Goal: Information Seeking & Learning: Learn about a topic

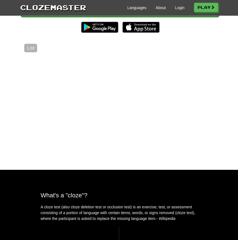
scroll to position [116, 0]
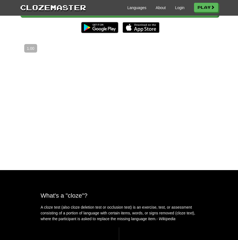
click at [140, 33] on img at bounding box center [140, 27] width 37 height 11
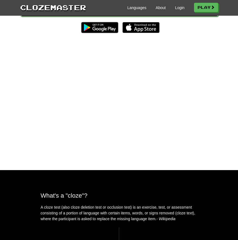
click at [74, 17] on link "Play" at bounding box center [119, 10] width 198 height 13
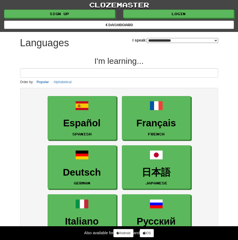
select select "*******"
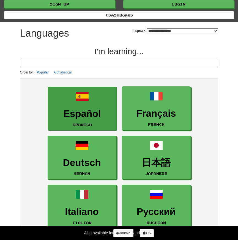
scroll to position [10, 0]
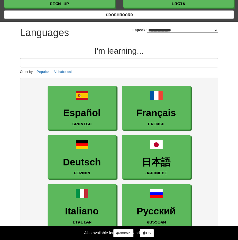
click at [109, 62] on input at bounding box center [119, 62] width 198 height 9
type input "*"
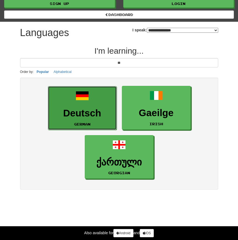
click at [84, 98] on span at bounding box center [82, 95] width 13 height 13
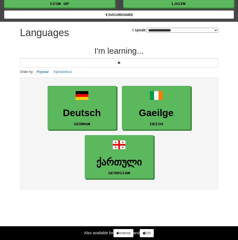
click at [111, 70] on p "Order by: Popular Alphabetical" at bounding box center [119, 72] width 198 height 6
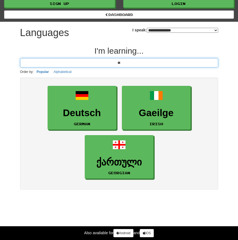
click at [123, 63] on input "**" at bounding box center [119, 62] width 198 height 9
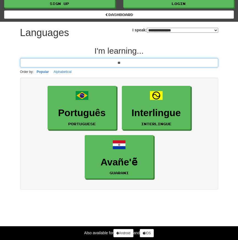
type input "*"
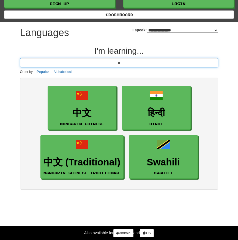
type input "*"
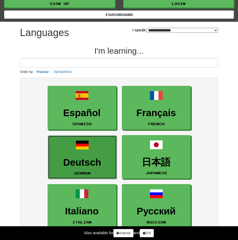
click at [84, 154] on link "Deutsch German" at bounding box center [82, 157] width 69 height 44
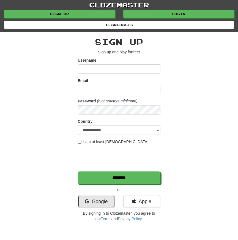
click at [106, 200] on link "Google" at bounding box center [96, 201] width 37 height 13
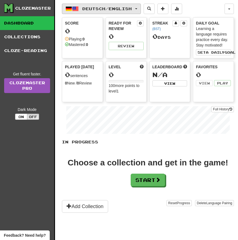
click at [117, 12] on button "Deutsch / English" at bounding box center [101, 9] width 79 height 10
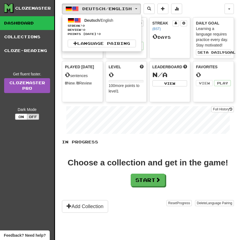
click at [198, 11] on div "Deutsch / English Deutsch / English Streak: 0 Review: 0 Points today: 0 Languag…" at bounding box center [143, 9] width 162 height 10
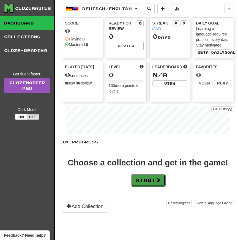
click at [149, 177] on button "Start" at bounding box center [148, 180] width 34 height 13
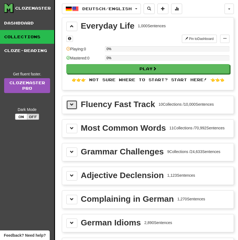
click at [69, 107] on button at bounding box center [71, 104] width 11 height 9
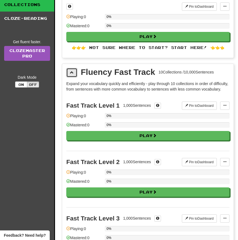
scroll to position [41, 0]
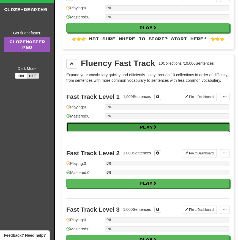
click at [131, 131] on button "Play" at bounding box center [148, 126] width 163 height 9
select select "**"
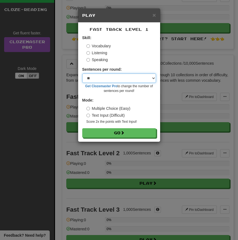
click at [107, 76] on select "* ** ** ** ** ** *** ********" at bounding box center [119, 77] width 74 height 9
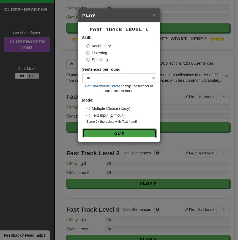
click at [118, 134] on button "Go" at bounding box center [119, 132] width 74 height 9
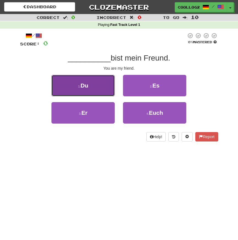
click at [101, 89] on button "1 . Du" at bounding box center [82, 85] width 63 height 21
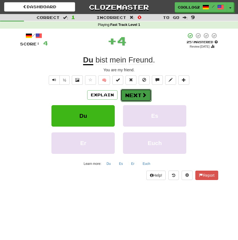
click at [134, 93] on button "Next" at bounding box center [135, 95] width 31 height 13
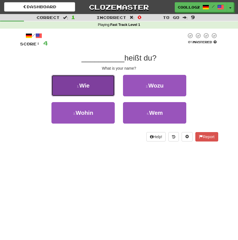
click at [105, 88] on button "1 . Wie" at bounding box center [82, 85] width 63 height 21
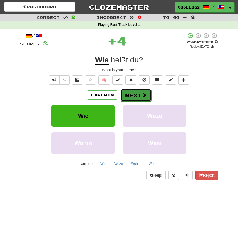
click at [131, 94] on button "Next" at bounding box center [135, 95] width 31 height 13
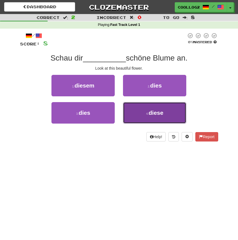
click at [155, 112] on span "diese" at bounding box center [155, 112] width 15 height 6
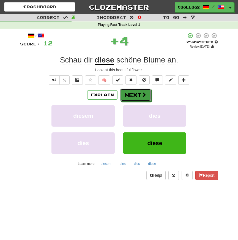
drag, startPoint x: 144, startPoint y: 100, endPoint x: 183, endPoint y: 50, distance: 63.3
click at [183, 50] on div "/ Score: 12 + 4 25 % Mastered Review: 2025-08-17 Schau dir diese schöne Blume a…" at bounding box center [119, 106] width 198 height 148
click at [84, 60] on span "Schau" at bounding box center [88, 60] width 9 height 9
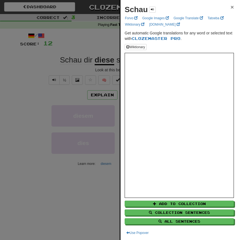
click at [232, 7] on span "×" at bounding box center [231, 7] width 3 height 6
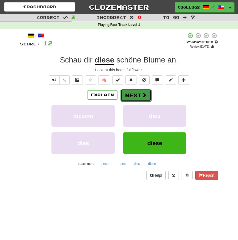
click at [126, 97] on button "Next" at bounding box center [135, 95] width 31 height 13
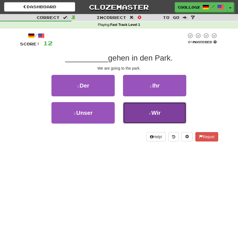
click at [150, 114] on small "4 ." at bounding box center [150, 113] width 2 height 3
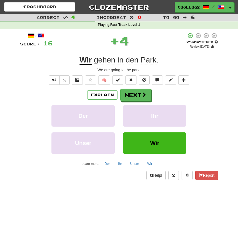
click at [144, 104] on div "Explain Next Der Ihr Unser Wir Learn more: Der Ihr Unser Wir" at bounding box center [119, 128] width 198 height 79
click at [143, 99] on button "Next" at bounding box center [135, 95] width 31 height 13
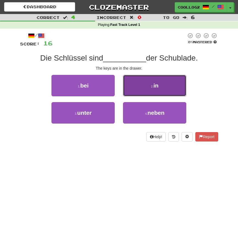
click at [146, 90] on button "2 . in" at bounding box center [154, 85] width 63 height 21
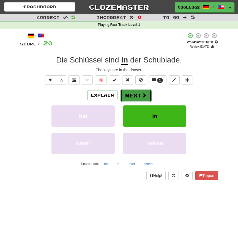
click at [142, 95] on span at bounding box center [144, 95] width 5 height 5
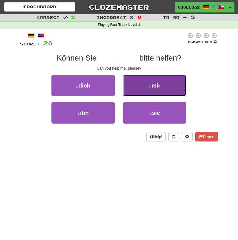
click at [175, 87] on button "2 . mir" at bounding box center [154, 85] width 63 height 21
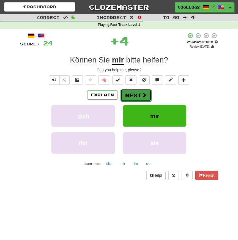
click at [142, 97] on span at bounding box center [144, 94] width 5 height 5
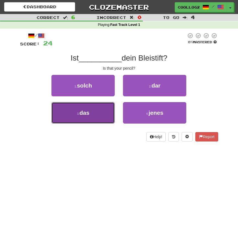
click at [93, 111] on button "3 . das" at bounding box center [82, 112] width 63 height 21
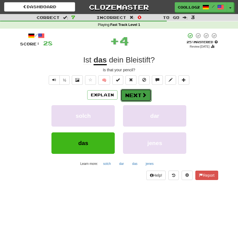
click at [146, 98] on button "Next" at bounding box center [135, 95] width 31 height 13
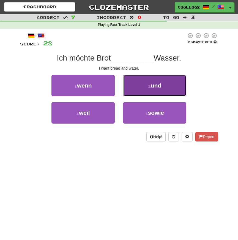
click at [147, 87] on button "2 . und" at bounding box center [154, 85] width 63 height 21
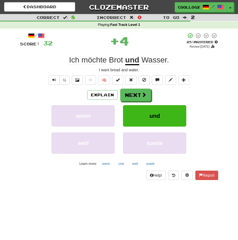
click at [140, 102] on div "Explain Next wenn und weil sowie Learn more: wenn und weil sowie" at bounding box center [119, 128] width 198 height 79
click at [142, 93] on span at bounding box center [144, 94] width 5 height 5
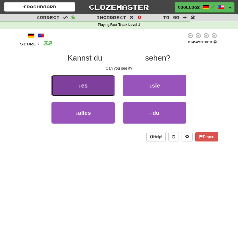
click at [84, 85] on span "es" at bounding box center [84, 85] width 6 height 6
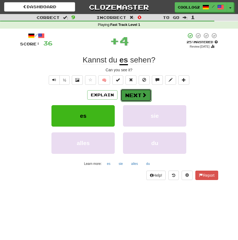
click at [139, 98] on button "Next" at bounding box center [135, 95] width 31 height 13
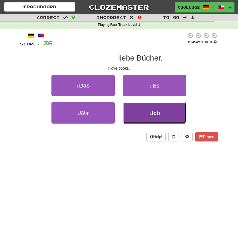
click at [159, 120] on button "4 . Ich" at bounding box center [154, 112] width 63 height 21
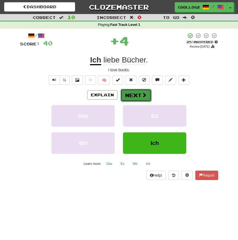
click at [144, 95] on span at bounding box center [144, 94] width 5 height 5
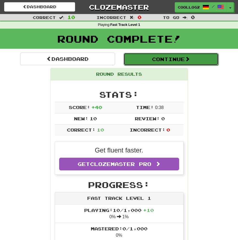
click at [163, 57] on button "Continue" at bounding box center [170, 59] width 95 height 13
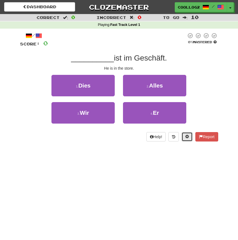
click at [188, 138] on button at bounding box center [186, 136] width 11 height 9
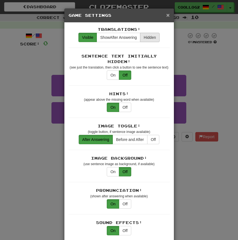
drag, startPoint x: 168, startPoint y: 17, endPoint x: 152, endPoint y: 37, distance: 25.6
click at [167, 15] on span "×" at bounding box center [167, 15] width 3 height 6
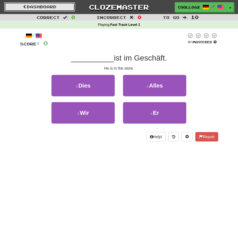
click at [49, 10] on link "Dashboard" at bounding box center [39, 6] width 71 height 9
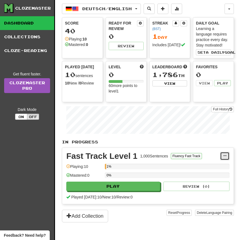
click at [221, 155] on button at bounding box center [224, 156] width 9 height 8
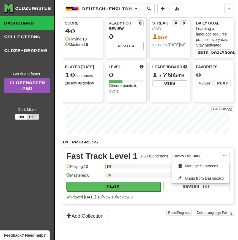
click at [137, 158] on div "Fast Track Level 1" at bounding box center [101, 156] width 71 height 8
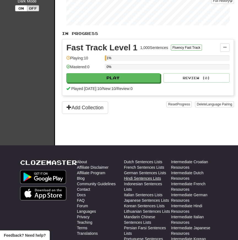
scroll to position [118, 0]
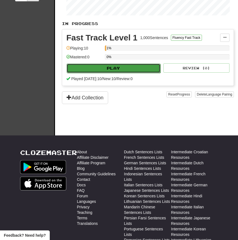
click at [142, 71] on button "Play" at bounding box center [114, 68] width 94 height 9
select select "**"
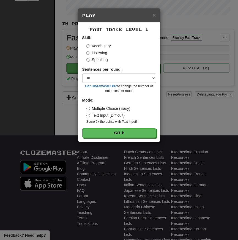
click at [113, 116] on label "Text Input (Difficult)" at bounding box center [105, 114] width 38 height 5
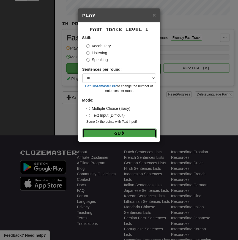
click at [118, 130] on button "Go" at bounding box center [119, 132] width 74 height 9
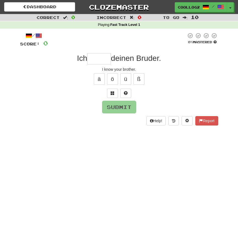
type input "*"
type input "*****"
click at [127, 109] on button "Submit" at bounding box center [119, 107] width 34 height 13
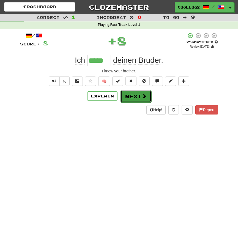
click at [135, 94] on button "Next" at bounding box center [135, 96] width 31 height 13
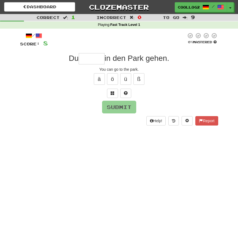
click at [94, 60] on input "text" at bounding box center [92, 58] width 26 height 11
type input "******"
click at [122, 110] on button "Submit" at bounding box center [119, 107] width 34 height 13
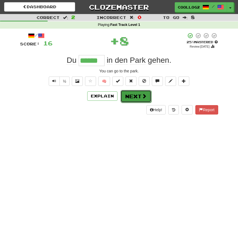
click at [139, 95] on button "Next" at bounding box center [135, 96] width 31 height 13
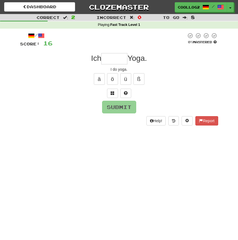
type input "*"
type input "*****"
click at [122, 102] on button "Submit" at bounding box center [119, 107] width 34 height 13
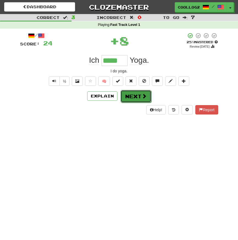
click at [135, 93] on button "Next" at bounding box center [135, 96] width 31 height 13
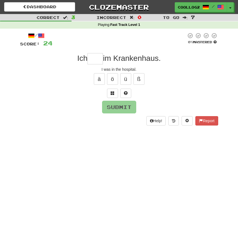
type input "*"
type input "***"
click at [114, 104] on button "Submit" at bounding box center [119, 107] width 34 height 13
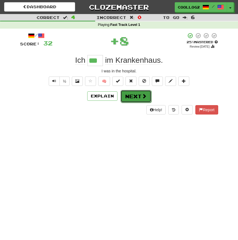
click at [133, 95] on button "Next" at bounding box center [135, 96] width 31 height 13
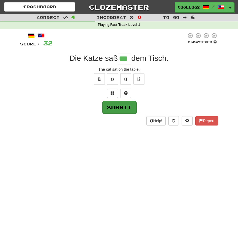
type input "***"
click at [123, 104] on button "Submit" at bounding box center [119, 107] width 34 height 13
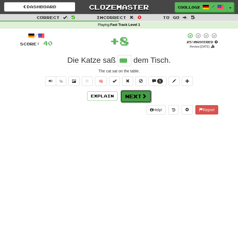
click at [134, 96] on button "Next" at bounding box center [135, 96] width 31 height 13
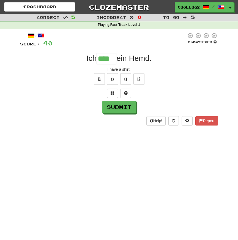
type input "****"
click at [124, 115] on div "/ Score: 40 0 % Mastered Ich **** ein Hemd. I have a shirt. ä ö ü ß Submit Help…" at bounding box center [119, 78] width 198 height 93
click at [126, 108] on button "Submit" at bounding box center [119, 107] width 34 height 13
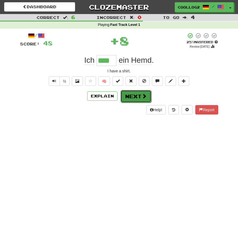
click at [132, 91] on button "Next" at bounding box center [135, 96] width 31 height 13
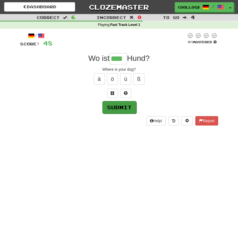
type input "****"
click at [114, 109] on button "Submit" at bounding box center [119, 107] width 34 height 13
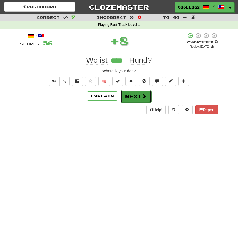
click at [146, 99] on button "Next" at bounding box center [135, 96] width 31 height 13
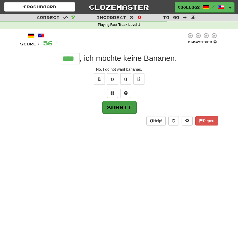
type input "****"
click at [125, 108] on button "Submit" at bounding box center [119, 107] width 34 height 13
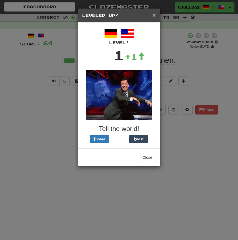
click at [154, 15] on span "×" at bounding box center [153, 15] width 3 height 6
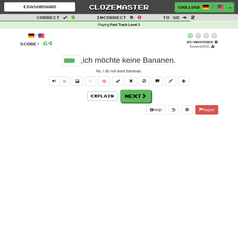
click at [139, 103] on div "/ Score: 64 + 8 25 % Mastered Review: 2025-08-17 **** , ich möchte keine Banane…" at bounding box center [119, 73] width 198 height 82
click at [139, 100] on button "Next" at bounding box center [135, 96] width 31 height 13
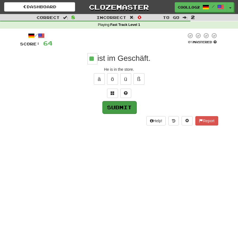
type input "**"
click at [130, 105] on button "Submit" at bounding box center [119, 107] width 34 height 13
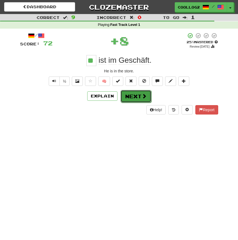
click at [142, 97] on span at bounding box center [144, 95] width 5 height 5
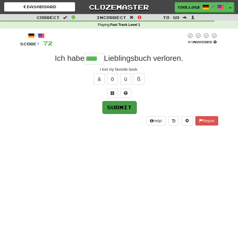
type input "****"
click at [120, 112] on button "Submit" at bounding box center [119, 107] width 34 height 13
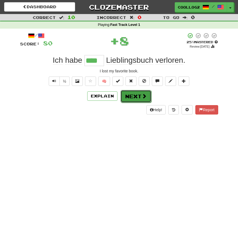
click at [135, 93] on button "Next" at bounding box center [135, 96] width 31 height 13
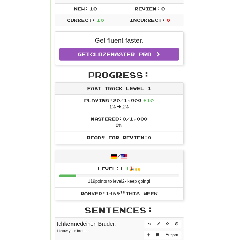
scroll to position [47, 0]
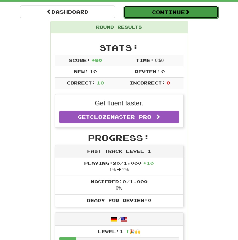
click at [178, 15] on button "Continue" at bounding box center [170, 12] width 95 height 13
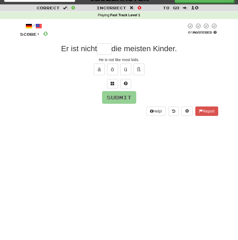
scroll to position [0, 0]
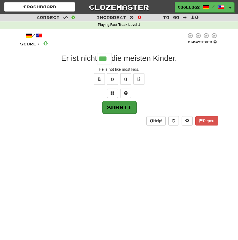
type input "***"
click at [125, 104] on button "Submit" at bounding box center [119, 107] width 34 height 13
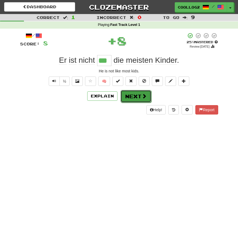
click at [129, 94] on button "Next" at bounding box center [135, 96] width 31 height 13
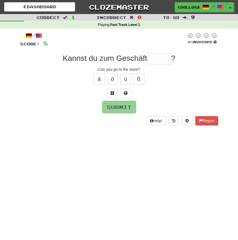
click at [159, 62] on input "text" at bounding box center [159, 58] width 24 height 11
type input "*****"
click at [135, 103] on button "Submit" at bounding box center [119, 107] width 34 height 13
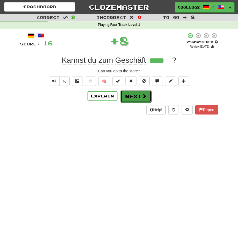
click at [139, 97] on button "Next" at bounding box center [135, 96] width 31 height 13
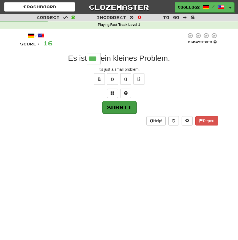
type input "***"
click at [113, 107] on button "Submit" at bounding box center [119, 107] width 34 height 13
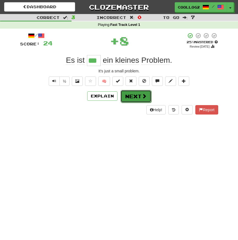
click at [147, 96] on button "Next" at bounding box center [135, 96] width 31 height 13
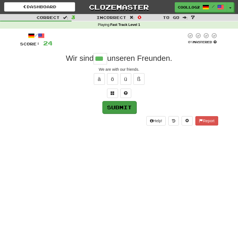
type input "***"
click at [107, 109] on button "Submit" at bounding box center [119, 107] width 34 height 13
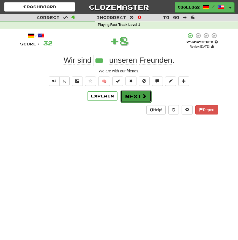
click at [139, 101] on button "Next" at bounding box center [135, 96] width 31 height 13
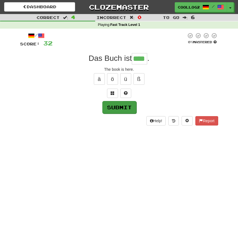
type input "****"
click at [125, 111] on button "Submit" at bounding box center [119, 107] width 34 height 13
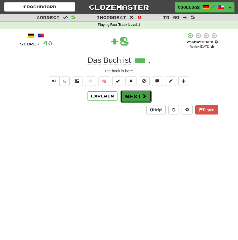
click at [133, 92] on button "Next" at bounding box center [135, 96] width 31 height 13
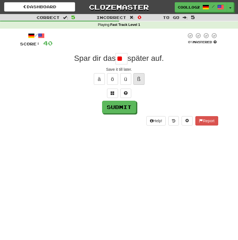
type input "*"
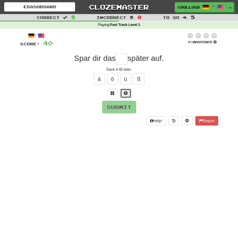
click at [129, 91] on button at bounding box center [125, 93] width 11 height 9
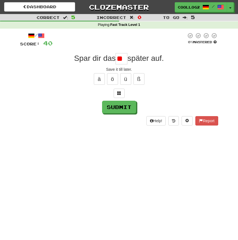
type input "*"
click at [127, 76] on button "ü" at bounding box center [125, 79] width 11 height 12
type input "***"
click at [118, 108] on button "Submit" at bounding box center [119, 107] width 34 height 13
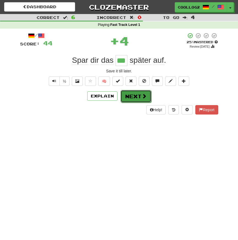
click at [142, 96] on span at bounding box center [144, 95] width 5 height 5
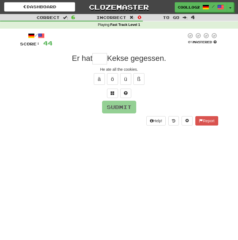
click at [103, 64] on input "text" at bounding box center [99, 58] width 15 height 11
type input "*"
type input "****"
click at [117, 107] on button "Submit" at bounding box center [119, 107] width 34 height 13
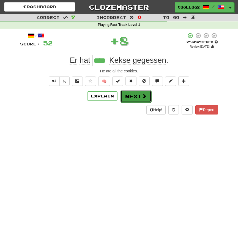
click at [138, 92] on button "Next" at bounding box center [135, 96] width 31 height 13
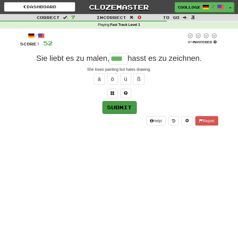
type input "****"
click at [127, 109] on button "Submit" at bounding box center [119, 107] width 34 height 13
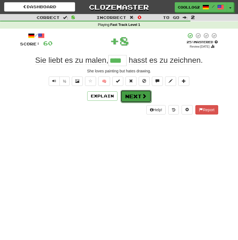
click at [135, 96] on button "Next" at bounding box center [135, 96] width 31 height 13
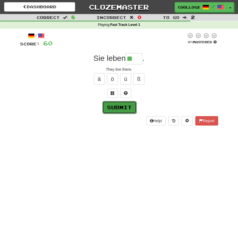
click at [126, 105] on button "Submit" at bounding box center [119, 107] width 34 height 13
type input "****"
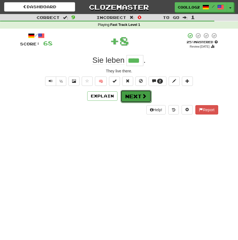
click at [139, 96] on button "Next" at bounding box center [135, 96] width 31 height 13
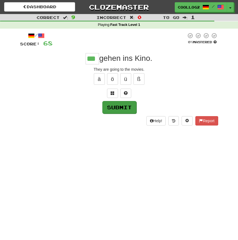
type input "***"
click at [119, 106] on button "Submit" at bounding box center [119, 107] width 34 height 13
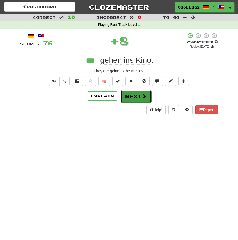
click at [133, 97] on button "Next" at bounding box center [135, 96] width 31 height 13
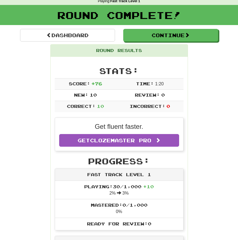
scroll to position [16, 0]
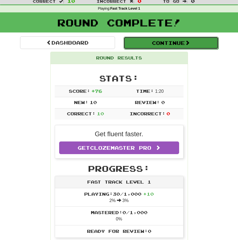
click at [168, 42] on button "Continue" at bounding box center [170, 43] width 95 height 13
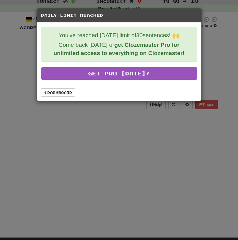
click at [90, 138] on div "Daily Limit Reached You've reached today's limit of 30 sentences! 🙌 Come back t…" at bounding box center [119, 120] width 238 height 240
click at [62, 92] on link "Dashboard" at bounding box center [58, 92] width 34 height 8
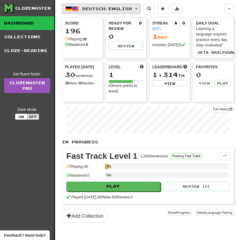
click at [103, 9] on span "Deutsch / English" at bounding box center [106, 8] width 49 height 5
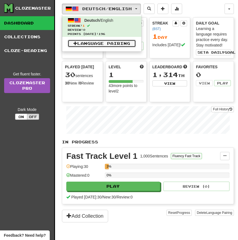
click at [92, 44] on link "Language Pairing" at bounding box center [102, 44] width 68 height 8
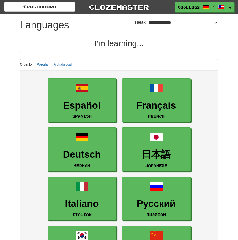
select select "*******"
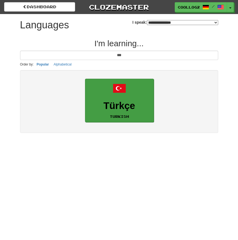
type input "***"
click at [125, 96] on link "Türkçe Turkish" at bounding box center [119, 101] width 69 height 44
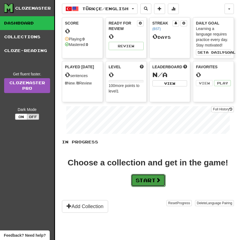
click at [145, 178] on button "Start" at bounding box center [148, 180] width 34 height 13
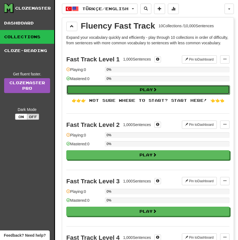
click at [141, 94] on button "Play" at bounding box center [148, 89] width 163 height 9
select select "**"
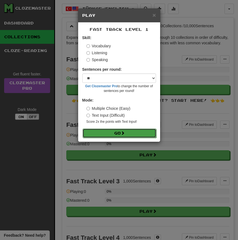
click at [129, 130] on button "Go" at bounding box center [119, 132] width 74 height 9
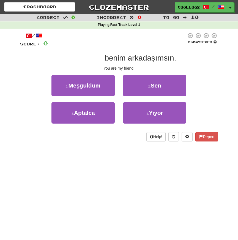
click at [88, 60] on span "__________" at bounding box center [83, 58] width 43 height 9
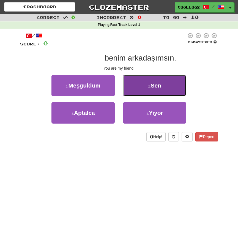
click at [152, 78] on button "2 . Sen" at bounding box center [154, 85] width 63 height 21
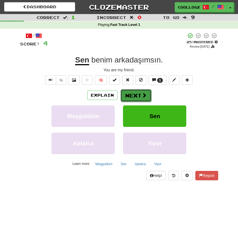
click at [134, 92] on button "Next" at bounding box center [135, 95] width 31 height 13
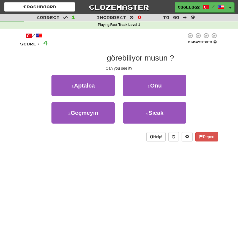
click at [81, 62] on span "__________" at bounding box center [85, 58] width 43 height 9
click at [159, 135] on button "Help!" at bounding box center [156, 136] width 20 height 9
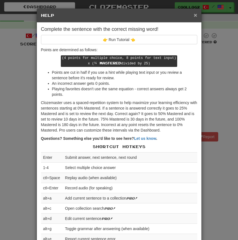
click at [196, 15] on span "×" at bounding box center [195, 15] width 3 height 6
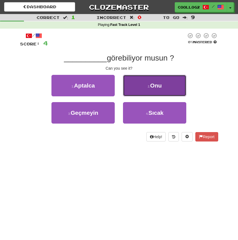
click at [161, 92] on button "2 . Onu" at bounding box center [154, 85] width 63 height 21
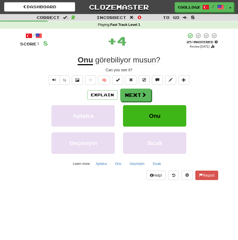
click at [83, 59] on u "Onu" at bounding box center [85, 61] width 15 height 10
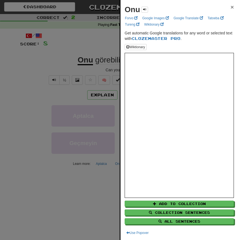
click at [231, 6] on span "×" at bounding box center [231, 7] width 3 height 6
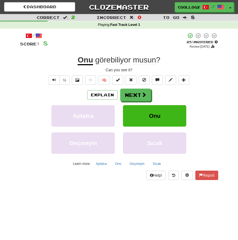
click at [105, 57] on span "görebiliyor" at bounding box center [112, 60] width 35 height 9
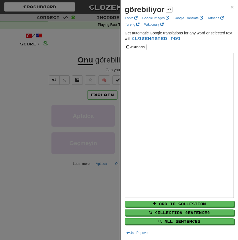
click at [229, 6] on div "görebiliyor ×" at bounding box center [179, 9] width 109 height 11
click at [231, 7] on span "×" at bounding box center [231, 7] width 3 height 6
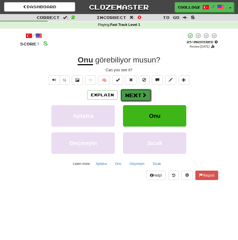
click at [135, 93] on button "Next" at bounding box center [135, 95] width 31 height 13
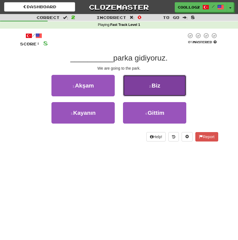
click at [156, 83] on span "Biz" at bounding box center [155, 85] width 9 height 6
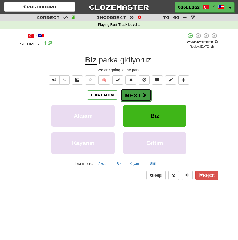
click at [137, 94] on button "Next" at bounding box center [135, 95] width 31 height 13
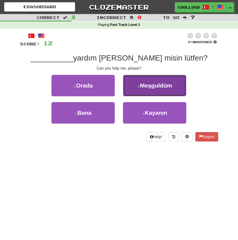
click at [145, 89] on button "2 . Meşguldüm" at bounding box center [154, 85] width 63 height 21
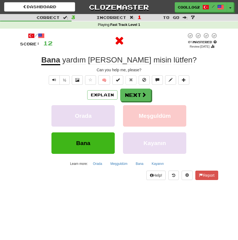
click at [60, 64] on u "Bana" at bounding box center [50, 61] width 19 height 10
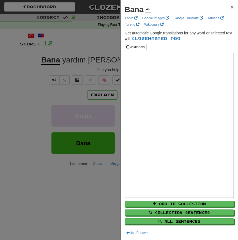
click at [231, 7] on span "×" at bounding box center [231, 7] width 3 height 6
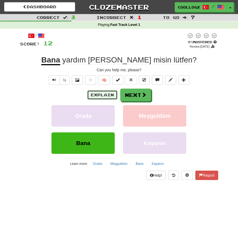
click at [107, 95] on button "Explain" at bounding box center [102, 94] width 30 height 9
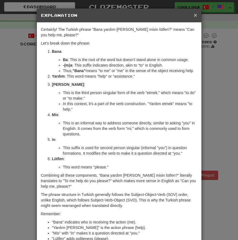
drag, startPoint x: 195, startPoint y: 17, endPoint x: 180, endPoint y: 81, distance: 65.1
click at [180, 81] on div "× Explanation Certainly! The Turkish phrase "Bana yardım [PERSON_NAME] misin lü…" at bounding box center [119, 137] width 165 height 258
click at [191, 19] on div "× Explanation" at bounding box center [119, 16] width 164 height 14
click at [194, 17] on span "×" at bounding box center [195, 15] width 3 height 6
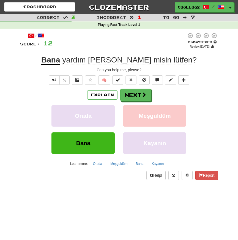
scroll to position [4, 0]
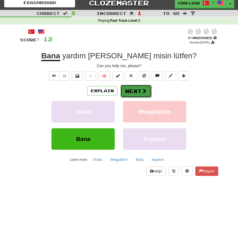
click at [137, 92] on button "Next" at bounding box center [135, 91] width 31 height 13
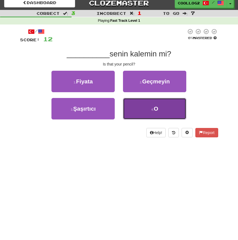
click at [150, 115] on button "4 . O" at bounding box center [154, 108] width 63 height 21
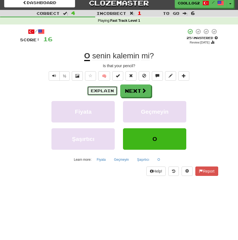
click at [111, 93] on button "Explain" at bounding box center [102, 90] width 30 height 9
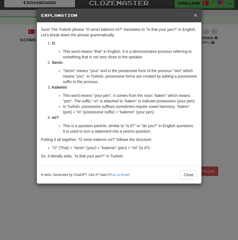
click at [195, 16] on span "×" at bounding box center [195, 15] width 3 height 6
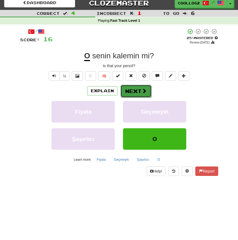
click at [138, 93] on button "Next" at bounding box center [135, 91] width 31 height 13
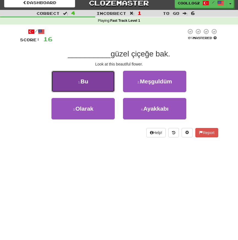
click at [79, 82] on small "1 ." at bounding box center [79, 82] width 2 height 3
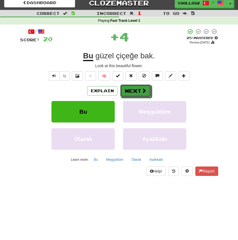
drag, startPoint x: 141, startPoint y: 91, endPoint x: 144, endPoint y: 37, distance: 54.0
click at [144, 37] on div "/ Score: 20 + 4 25 % Mastered Review: [DATE] Bu güzel çiçeğe bak . Look at this…" at bounding box center [119, 102] width 198 height 148
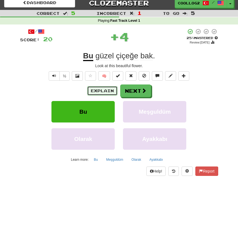
click at [92, 94] on button "Explain" at bounding box center [102, 90] width 30 height 9
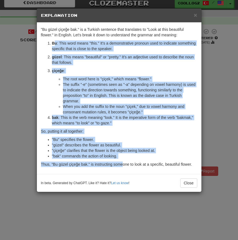
drag, startPoint x: 55, startPoint y: 41, endPoint x: 123, endPoint y: 170, distance: 145.7
click at [123, 169] on div ""Bu güzel çiçeğe bak." is a Turkish sentence that translates to "Look at this b…" at bounding box center [119, 98] width 164 height 151
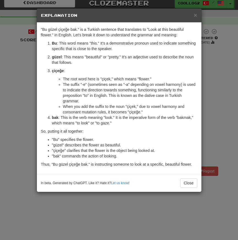
click at [103, 95] on li "The suffix "-e" (sometimes seen as "-a" depending on vowel harmony) is used to …" at bounding box center [130, 93] width 134 height 22
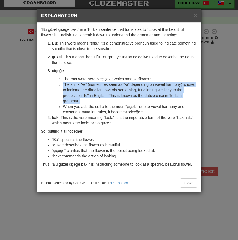
click at [103, 95] on li "The suffix "-e" (sometimes seen as "-a" depending on vowel harmony) is used to …" at bounding box center [130, 93] width 134 height 22
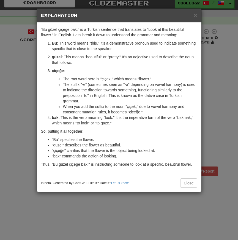
click at [102, 120] on p "bak : This is the verb meaning "look." It is the imperative form of the verb "b…" at bounding box center [124, 120] width 145 height 11
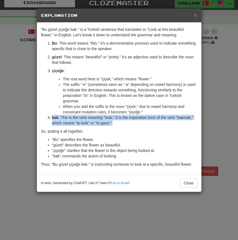
click at [102, 120] on p "bak : This is the verb meaning "look." It is the imperative form of the verb "b…" at bounding box center [124, 120] width 145 height 11
click at [109, 123] on p "bak : This is the verb meaning "look." It is the imperative form of the verb "b…" at bounding box center [124, 120] width 145 height 11
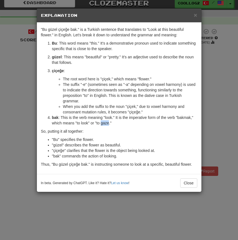
click at [109, 123] on p "bak : This is the verb meaning "look." It is the imperative form of the verb "b…" at bounding box center [124, 120] width 145 height 11
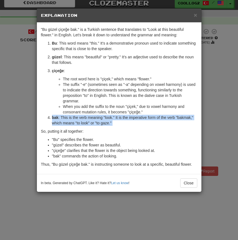
click at [109, 123] on p "bak : This is the verb meaning "look." It is the imperative form of the verb "b…" at bounding box center [124, 120] width 145 height 11
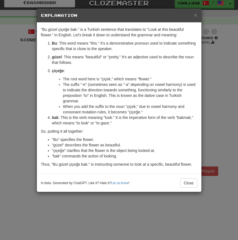
click at [111, 134] on div ""Bu güzel çiçeğe bak." is a Turkish sentence that translates to "Look at this b…" at bounding box center [119, 98] width 164 height 151
click at [114, 153] on li ""bak" commands the action of looking." at bounding box center [124, 155] width 145 height 5
click at [114, 160] on div ""Bu güzel çiçeğe bak." is a Turkish sentence that translates to "Look at this b…" at bounding box center [119, 98] width 164 height 151
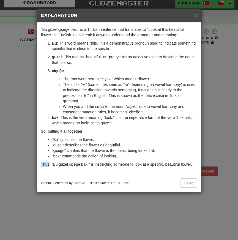
click at [114, 160] on div ""Bu güzel çiçeğe bak." is a Turkish sentence that translates to "Look at this b…" at bounding box center [119, 98] width 164 height 151
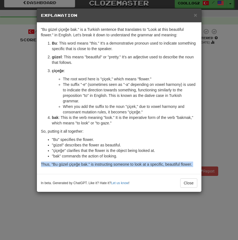
click at [114, 160] on div ""Bu güzel çiçeğe bak." is a Turkish sentence that translates to "Look at this b…" at bounding box center [119, 98] width 164 height 151
click at [121, 167] on div ""Bu güzel çiçeğe bak." is a Turkish sentence that translates to "Look at this b…" at bounding box center [119, 98] width 164 height 151
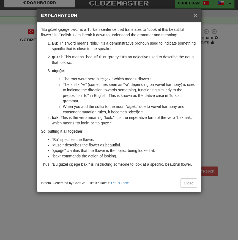
click at [195, 17] on span "×" at bounding box center [195, 15] width 3 height 6
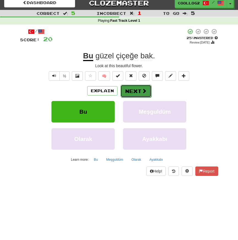
click at [122, 90] on button "Next" at bounding box center [135, 91] width 31 height 13
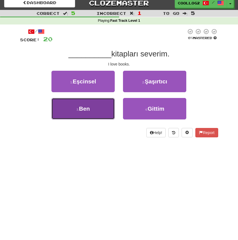
click at [89, 103] on button "3 . Ben" at bounding box center [82, 108] width 63 height 21
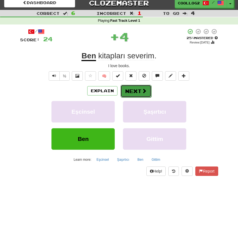
click at [135, 92] on button "Next" at bounding box center [135, 91] width 31 height 13
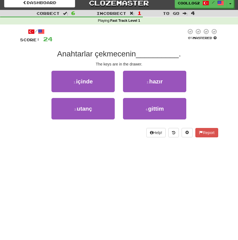
click at [73, 55] on span "Anahtarlar çekmecenin" at bounding box center [96, 53] width 79 height 9
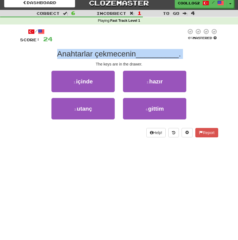
click at [73, 55] on span "Anahtarlar çekmecenin" at bounding box center [96, 53] width 79 height 9
click at [89, 55] on span "Anahtarlar çekmecenin" at bounding box center [96, 53] width 79 height 9
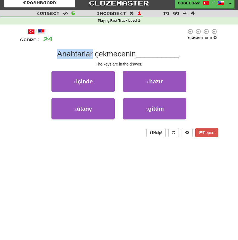
click at [89, 55] on span "Anahtarlar çekmecenin" at bounding box center [96, 53] width 79 height 9
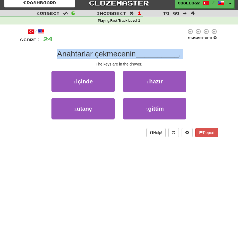
click at [89, 55] on span "Anahtarlar çekmecenin" at bounding box center [96, 53] width 79 height 9
click at [104, 55] on span "Anahtarlar çekmecenin" at bounding box center [96, 53] width 79 height 9
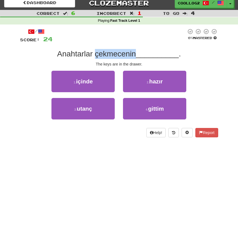
click at [104, 55] on span "Anahtarlar çekmecenin" at bounding box center [96, 53] width 79 height 9
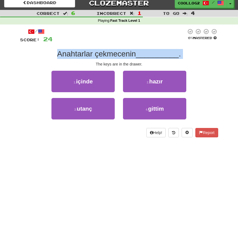
click at [104, 55] on span "Anahtarlar çekmecenin" at bounding box center [96, 53] width 79 height 9
click at [101, 58] on span "Anahtarlar çekmecenin" at bounding box center [96, 53] width 79 height 9
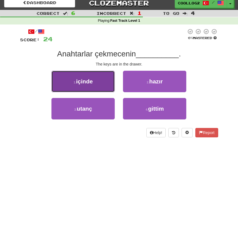
click at [90, 81] on span "içinde" at bounding box center [84, 81] width 17 height 6
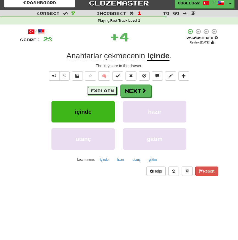
click at [105, 92] on button "Explain" at bounding box center [102, 90] width 30 height 9
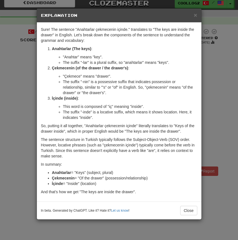
click at [101, 114] on li "The suffix "-inde" is a locative suffix, which means it shows location. Here, i…" at bounding box center [130, 114] width 134 height 11
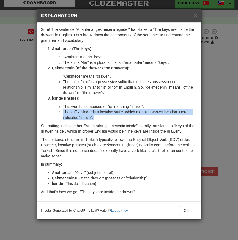
click at [101, 114] on li "The suffix "-inde" is a locative suffix, which means it shows location. Here, i…" at bounding box center [130, 114] width 134 height 11
click at [109, 114] on li "The suffix "-inde" is a locative suffix, which means it shows location. Here, i…" at bounding box center [130, 114] width 134 height 11
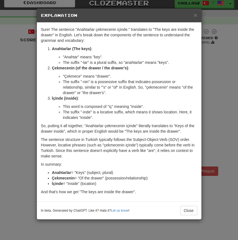
click at [109, 114] on li "The suffix "-inde" is a locative suffix, which means it shows location. Here, i…" at bounding box center [130, 114] width 134 height 11
click at [109, 107] on li "This word is composed of "iç" meaning "inside"." at bounding box center [130, 106] width 134 height 5
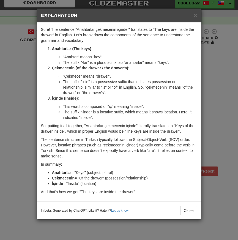
click at [109, 107] on li "This word is composed of "iç" meaning "inside"." at bounding box center [130, 106] width 134 height 5
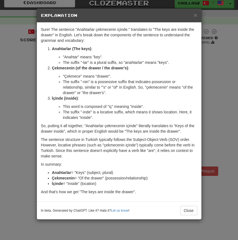
click at [109, 107] on li "This word is composed of "iç" meaning "inside"." at bounding box center [130, 106] width 134 height 5
click at [108, 112] on li "The suffix "-inde" is a locative suffix, which means it shows location. Here, i…" at bounding box center [130, 114] width 134 height 11
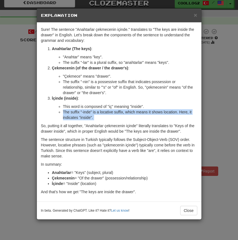
click at [108, 112] on li "The suffix "-inde" is a locative suffix, which means it shows location. Here, i…" at bounding box center [130, 114] width 134 height 11
click at [118, 119] on li "The suffix "-inde" is a locative suffix, which means it shows location. Here, i…" at bounding box center [130, 114] width 134 height 11
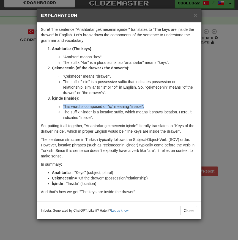
drag, startPoint x: 62, startPoint y: 106, endPoint x: 150, endPoint y: 108, distance: 88.6
click at [150, 108] on ul "This word is composed of "iç" meaning "inside". The suffix "-inde" is a locativ…" at bounding box center [124, 112] width 145 height 16
click at [150, 108] on li "This word is composed of "iç" meaning "inside"." at bounding box center [130, 106] width 134 height 5
click at [195, 17] on span "×" at bounding box center [195, 15] width 3 height 6
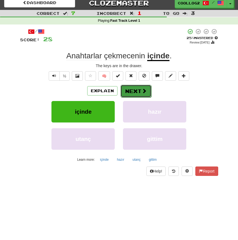
click at [136, 88] on button "Next" at bounding box center [135, 91] width 31 height 13
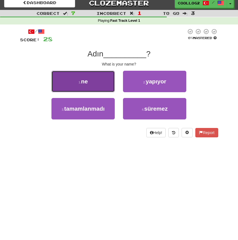
click at [101, 79] on button "1 . ne" at bounding box center [82, 81] width 63 height 21
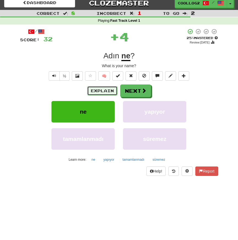
click at [103, 95] on button "Explain" at bounding box center [102, 90] width 30 height 9
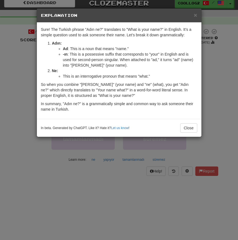
click at [110, 76] on li "This is an interrogative pronoun that means "what."" at bounding box center [130, 75] width 134 height 5
click at [126, 81] on div "Sure! The Turkish phrase "Adın ne?" translates to "What is your name?" in Engli…" at bounding box center [119, 71] width 164 height 96
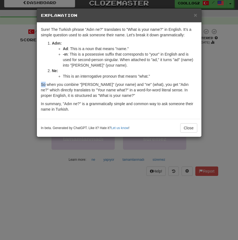
click at [126, 81] on div "Sure! The Turkish phrase "Adın ne?" translates to "What is your name?" in Engli…" at bounding box center [119, 71] width 164 height 96
click at [136, 74] on li "This is an interrogative pronoun that means "what."" at bounding box center [130, 75] width 134 height 5
click at [150, 75] on li "This is an interrogative pronoun that means "what."" at bounding box center [130, 75] width 134 height 5
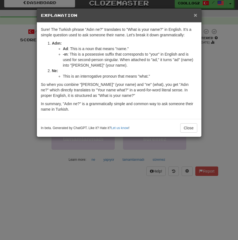
click at [195, 15] on span "×" at bounding box center [195, 15] width 3 height 6
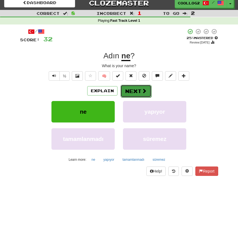
click at [131, 92] on button "Next" at bounding box center [135, 91] width 31 height 13
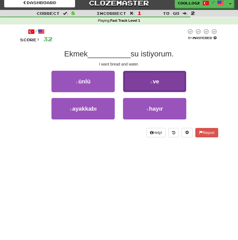
click at [144, 87] on button "2 . ve" at bounding box center [154, 81] width 63 height 21
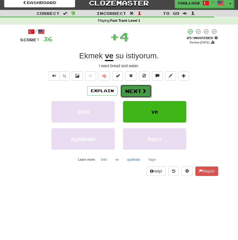
click at [140, 93] on button "Next" at bounding box center [135, 91] width 31 height 13
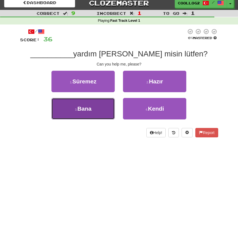
click at [88, 107] on span "Bana" at bounding box center [84, 108] width 14 height 6
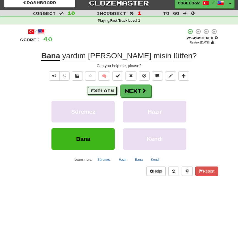
click at [106, 88] on button "Explain" at bounding box center [102, 90] width 30 height 9
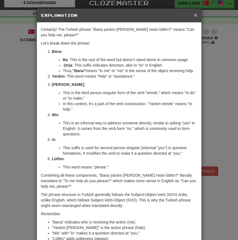
click at [195, 17] on span "×" at bounding box center [195, 15] width 3 height 6
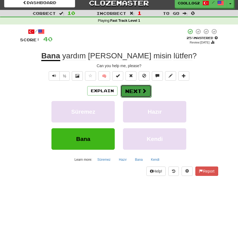
click at [134, 94] on button "Next" at bounding box center [135, 91] width 31 height 13
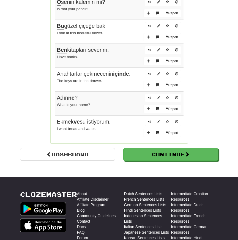
scroll to position [13, 0]
